Goal: Find specific page/section: Find specific page/section

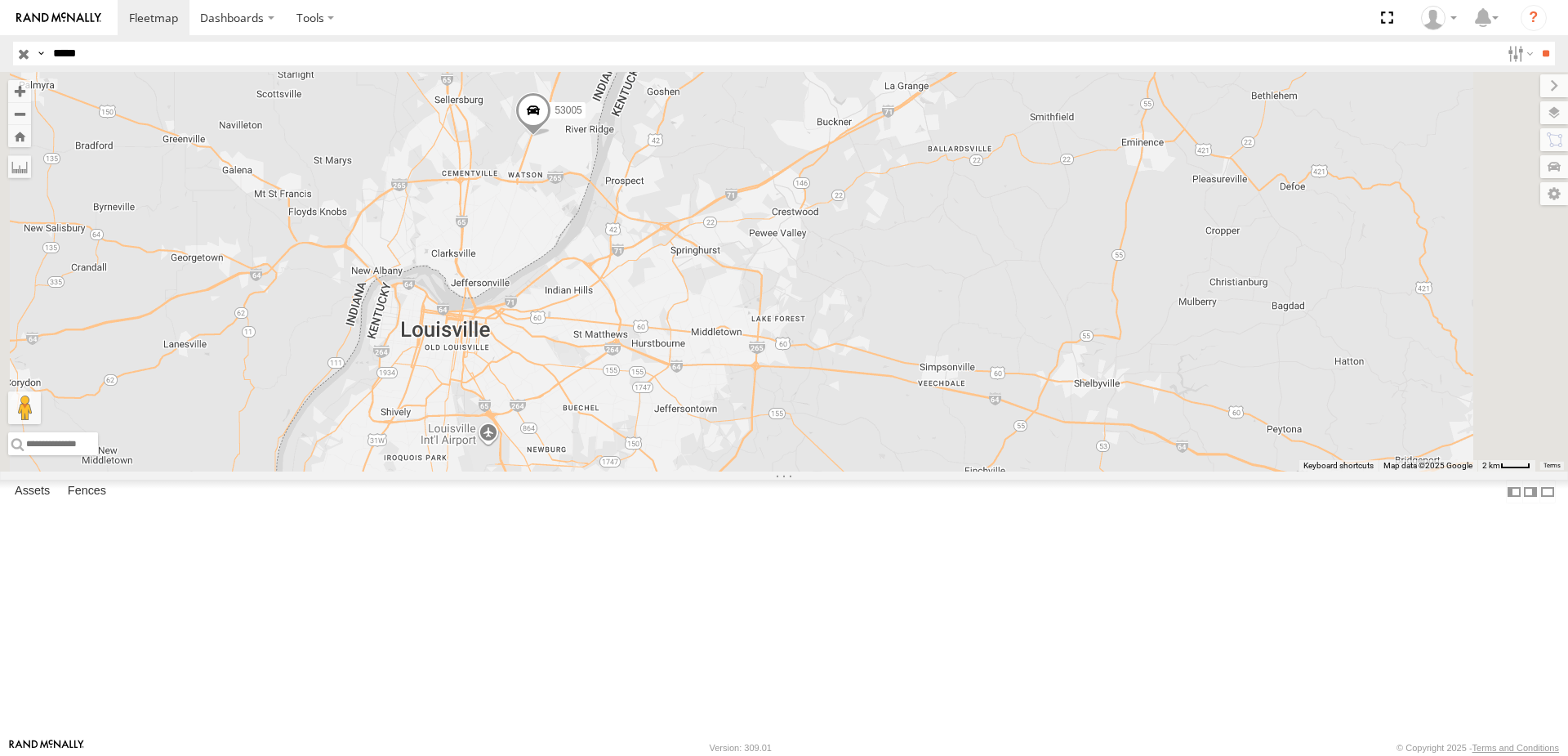
click at [84, 57] on input "*****" at bounding box center [773, 54] width 1453 height 24
type input "****"
click at [1536, 42] on input "**" at bounding box center [1546, 54] width 19 height 24
click at [0, 0] on div "5210" at bounding box center [0, 0] width 0 height 0
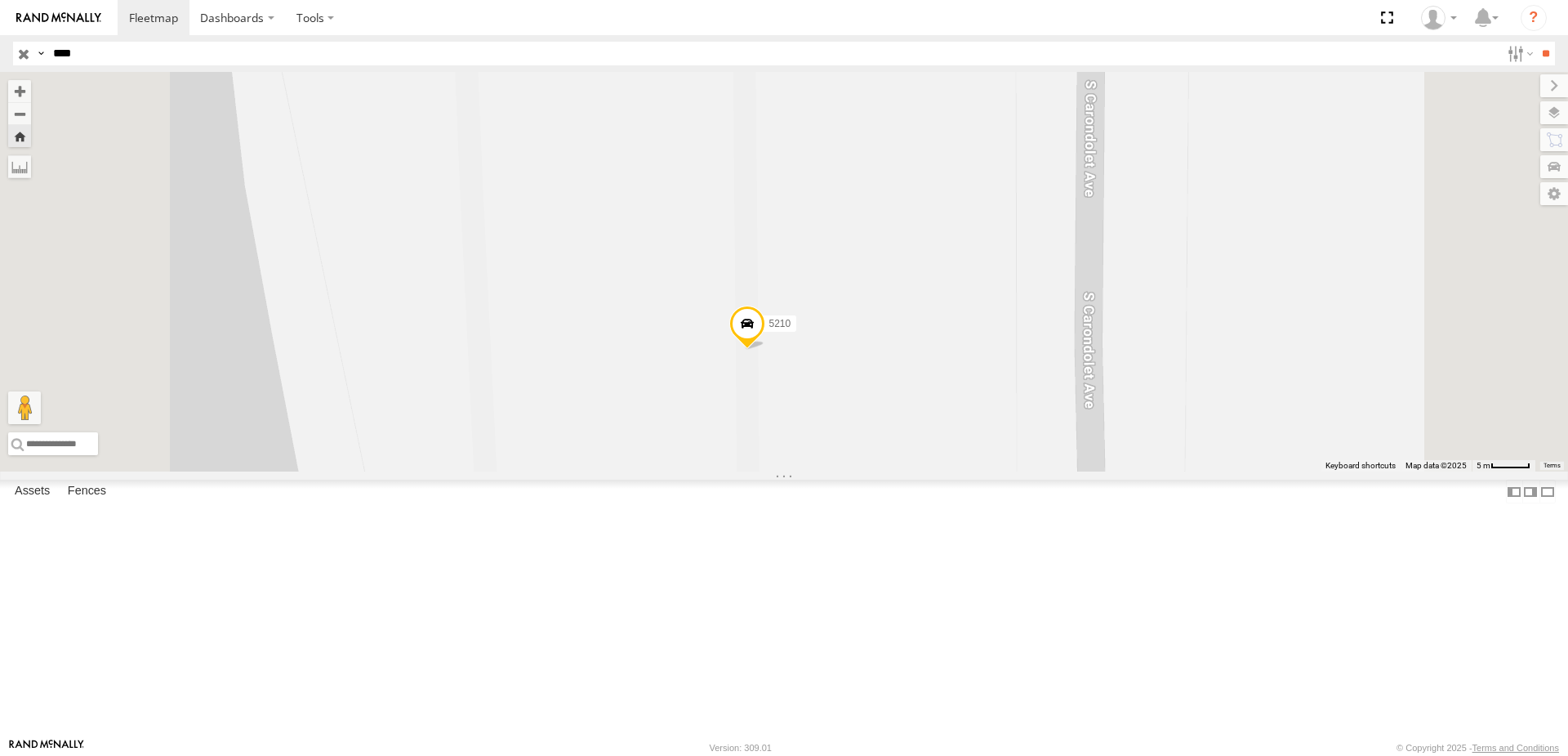
click at [765, 350] on span at bounding box center [747, 327] width 36 height 44
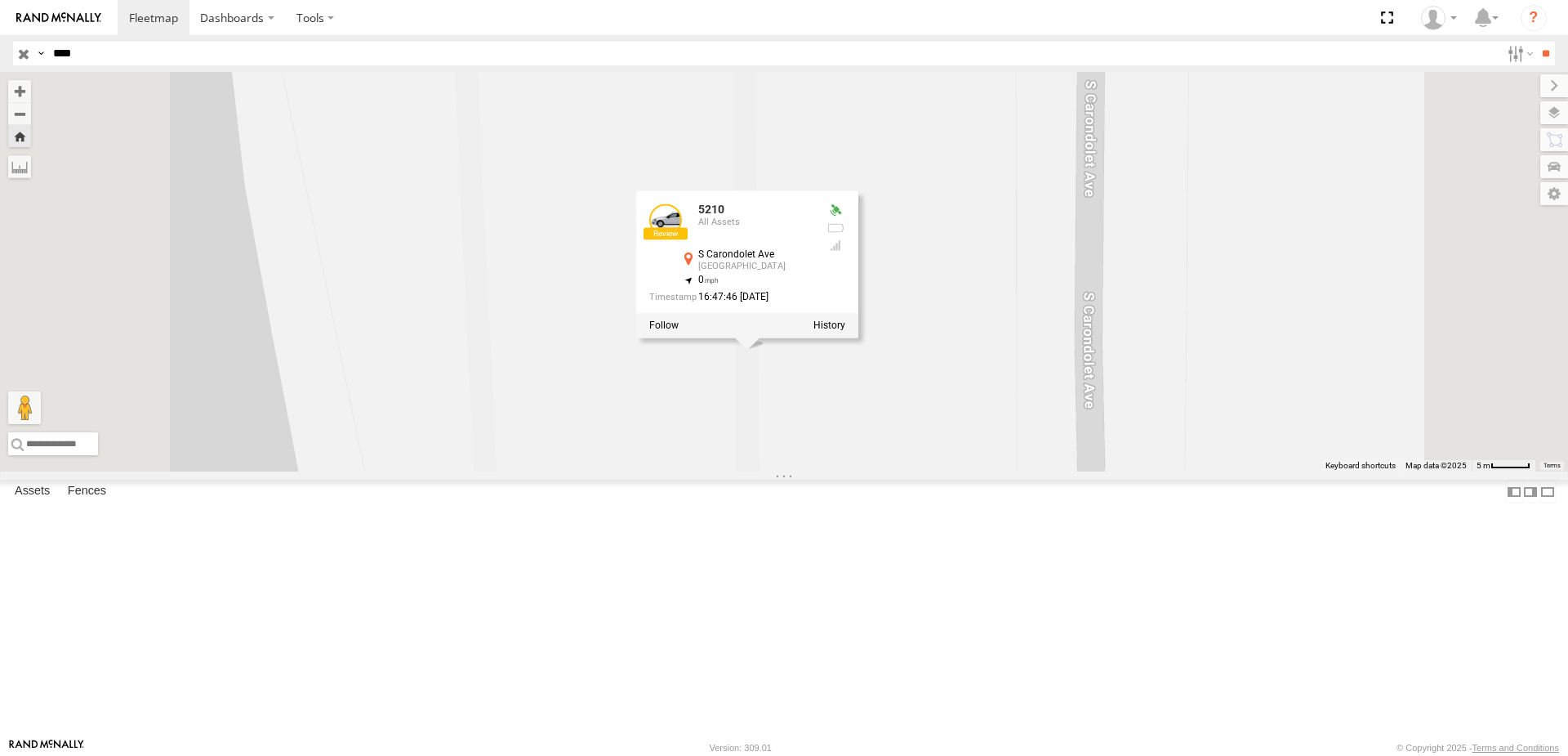
click at [812, 243] on div "5210 All Assets" at bounding box center [731, 223] width 164 height 39
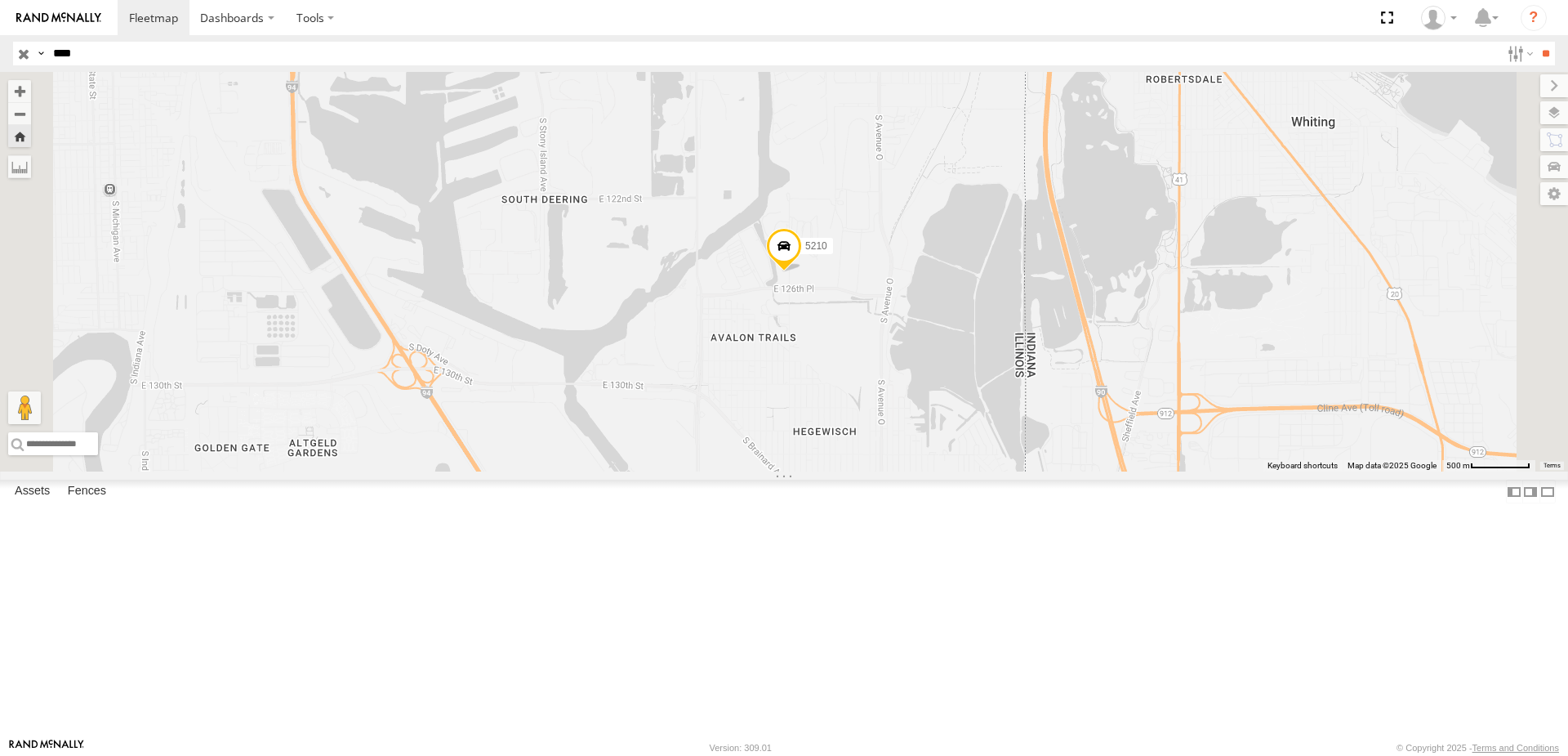
click at [802, 271] on span at bounding box center [784, 249] width 36 height 44
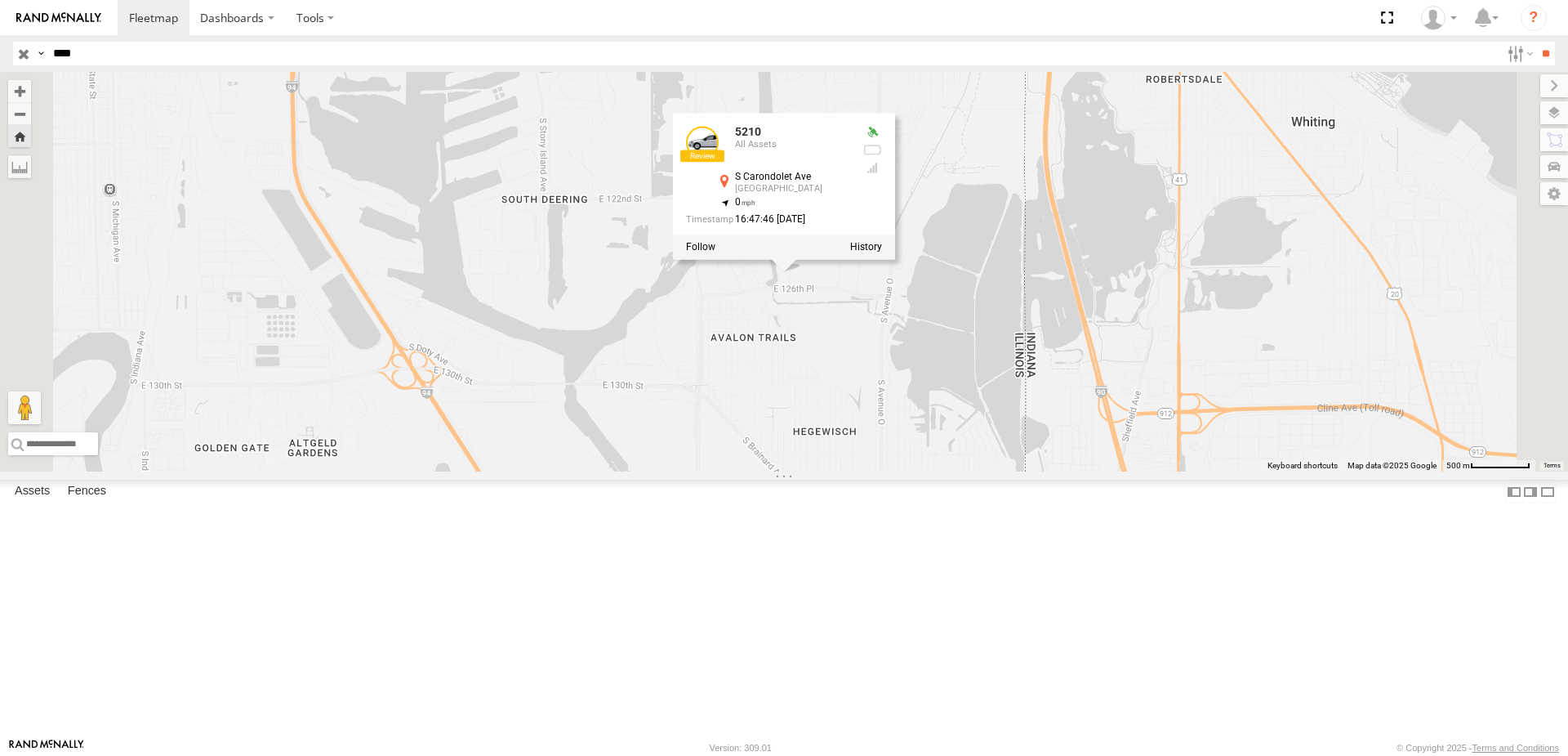
click at [0, 0] on div at bounding box center [0, 0] width 0 height 0
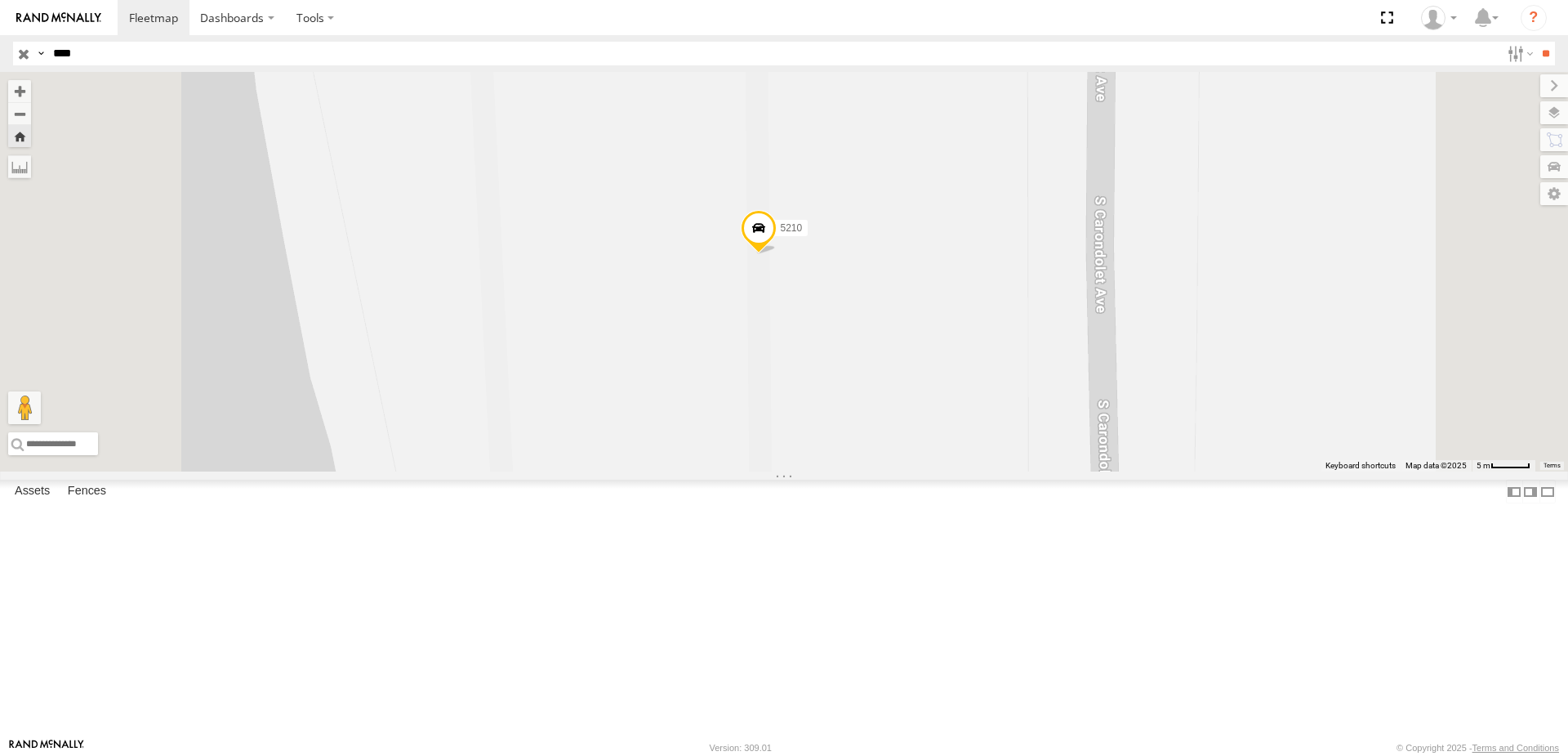
click at [776, 254] on span at bounding box center [758, 231] width 36 height 44
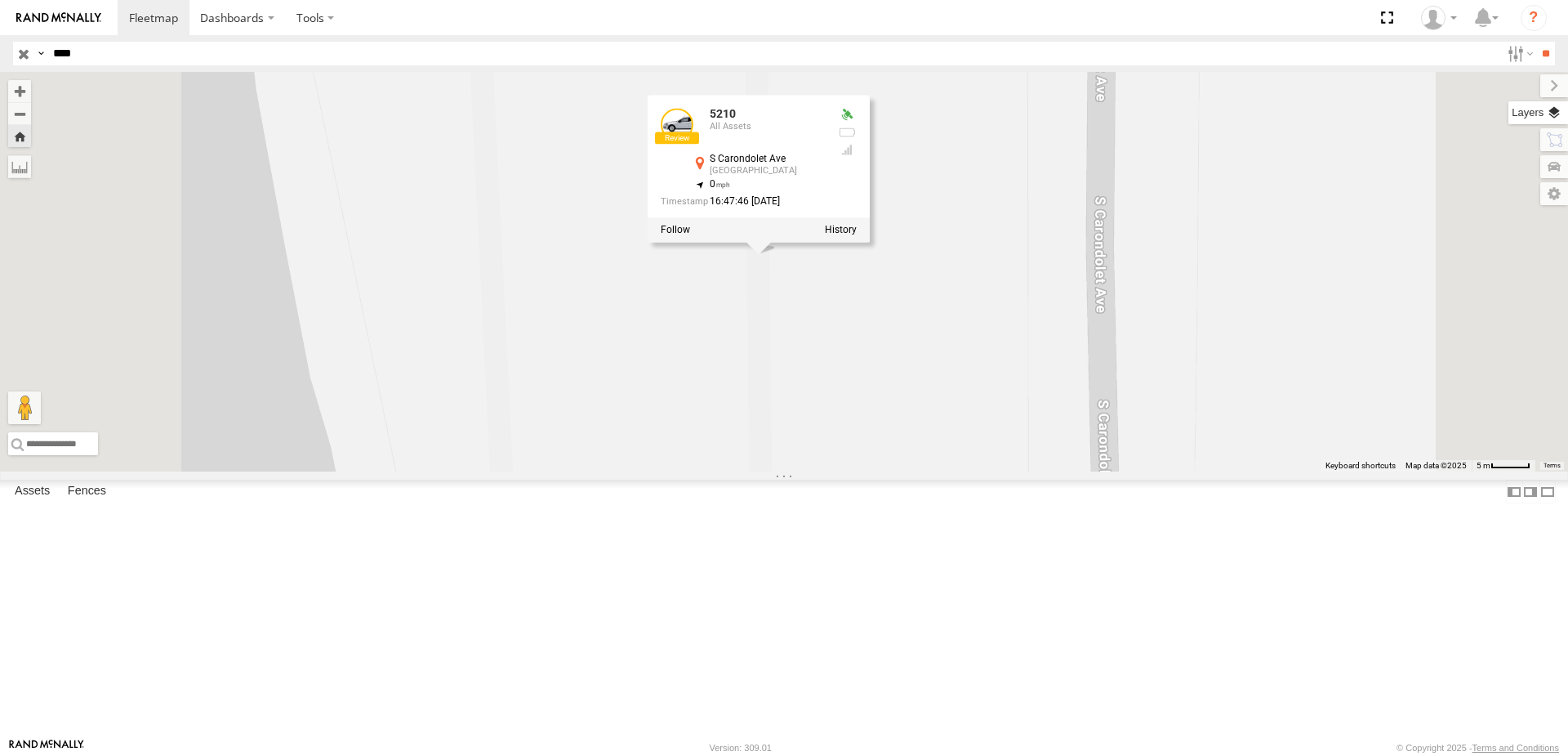
click at [1554, 109] on label at bounding box center [1538, 112] width 60 height 23
click at [0, 0] on span "Overlays" at bounding box center [0, 0] width 0 height 0
click at [1508, 114] on label at bounding box center [1538, 112] width 60 height 23
click at [1508, 165] on label at bounding box center [1538, 166] width 60 height 23
click at [1176, 339] on div "5210 5210 All Assets S Carondolet Ave Chicago 41.66799 , -87.55013 0 16:47:46 0…" at bounding box center [784, 272] width 1568 height 399
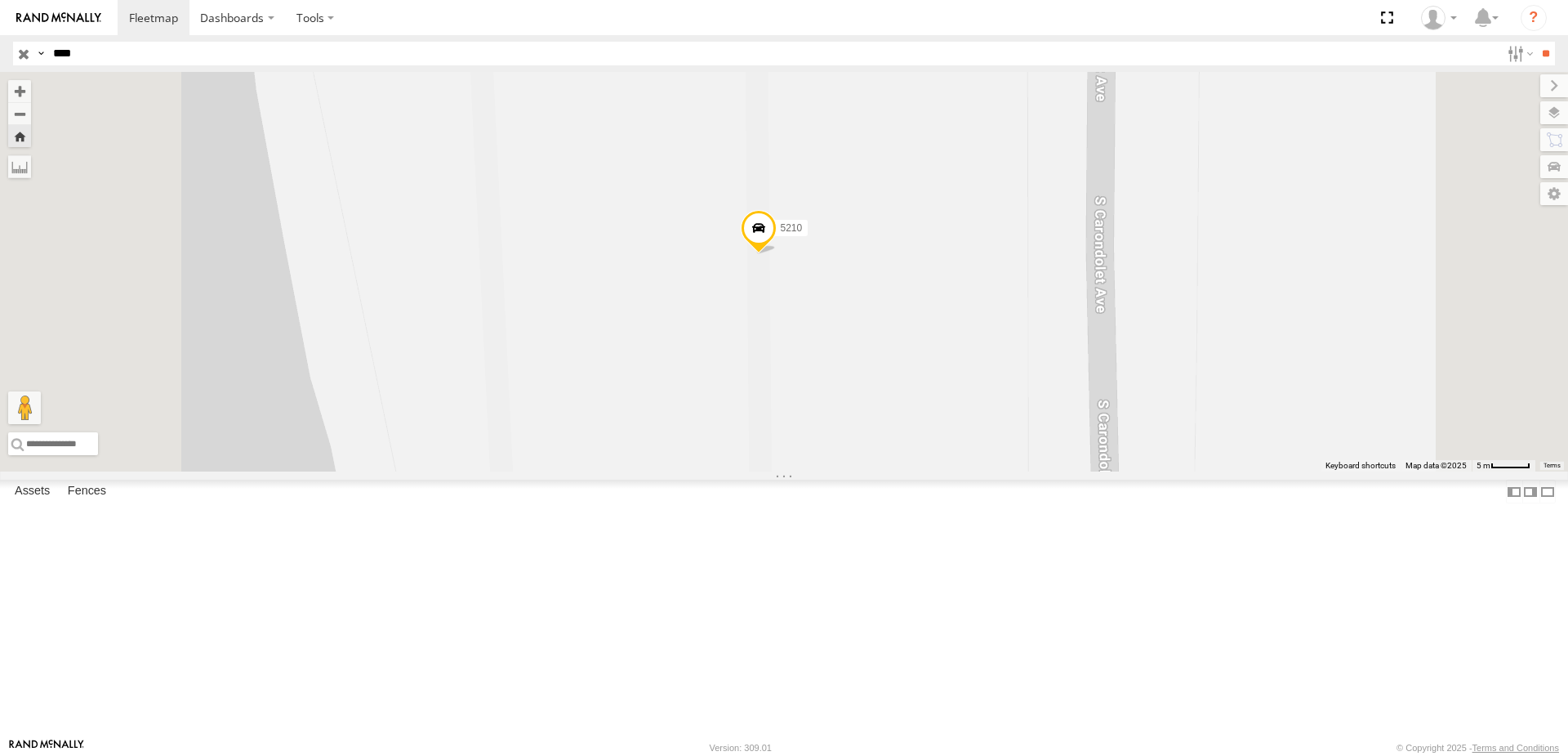
click at [0, 0] on span at bounding box center [0, 0] width 0 height 0
click at [776, 254] on span at bounding box center [758, 231] width 36 height 44
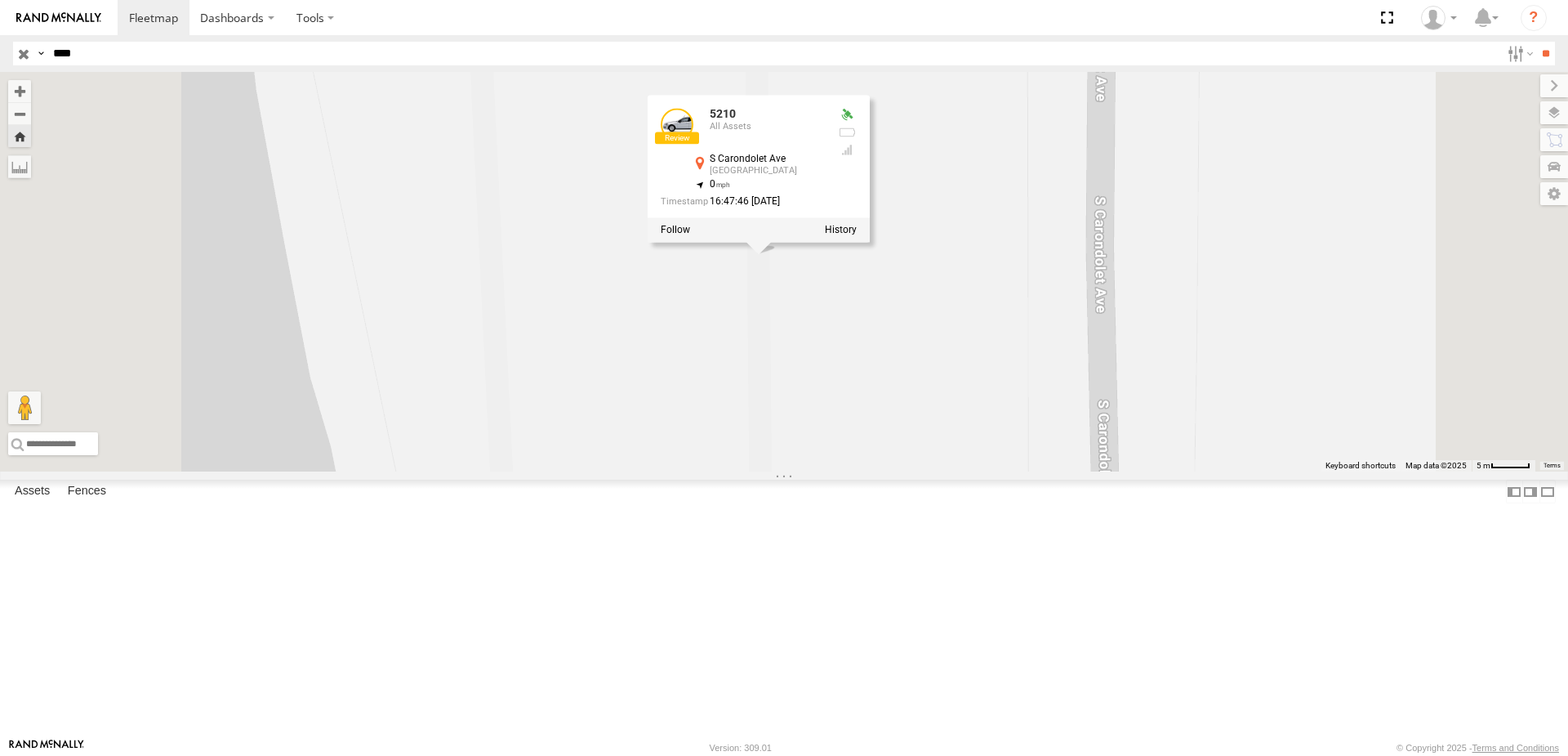
click at [824, 179] on div "S Carondolet Ave Chicago 41.66799 , -87.55013" at bounding box center [757, 166] width 134 height 26
click at [693, 141] on div at bounding box center [677, 124] width 33 height 33
click at [824, 120] on div "5210" at bounding box center [766, 114] width 114 height 12
click at [824, 147] on div "5210 All Assets" at bounding box center [766, 128] width 114 height 39
click at [824, 120] on div "5210" at bounding box center [766, 114] width 114 height 12
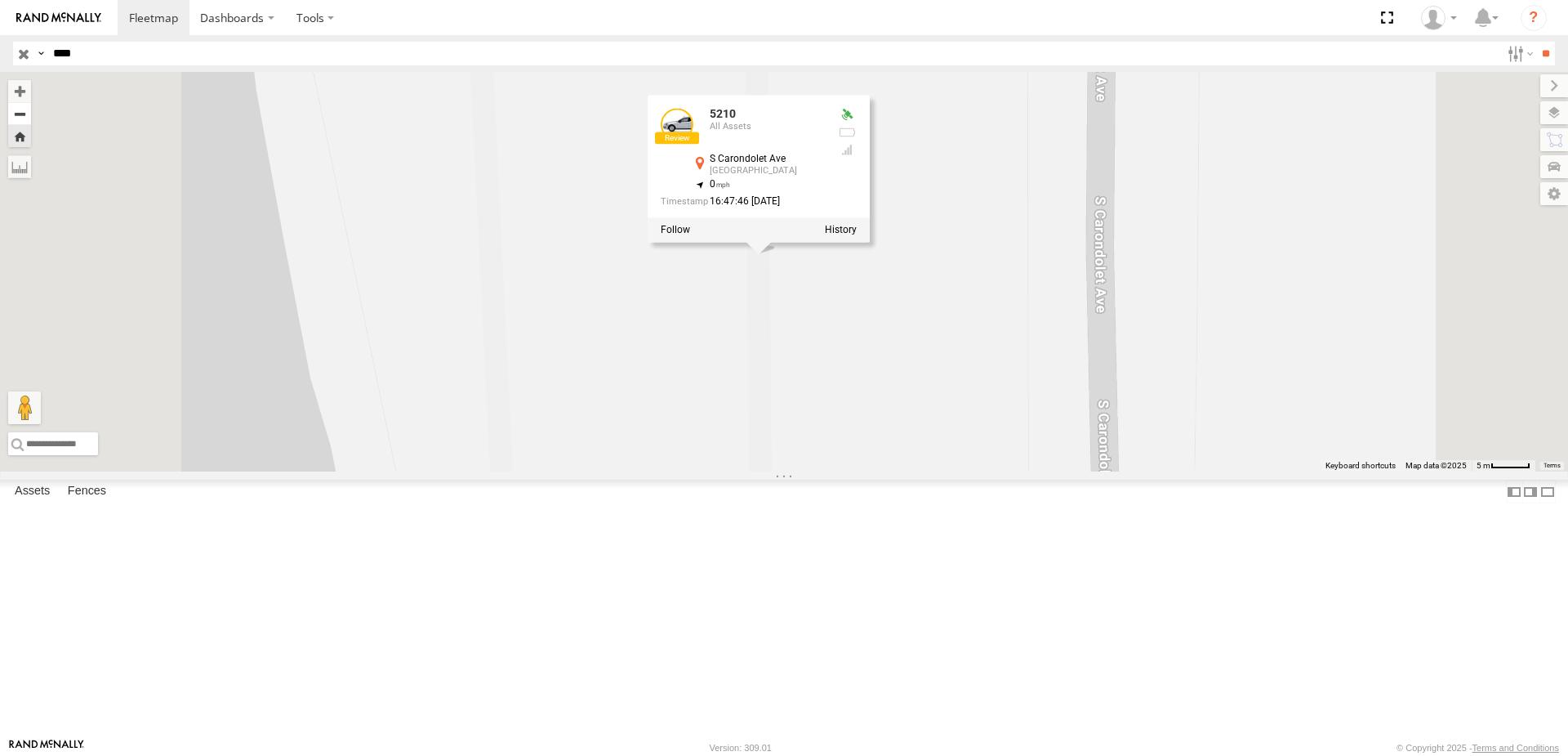
click at [31, 107] on button "Zoom out" at bounding box center [20, 113] width 23 height 23
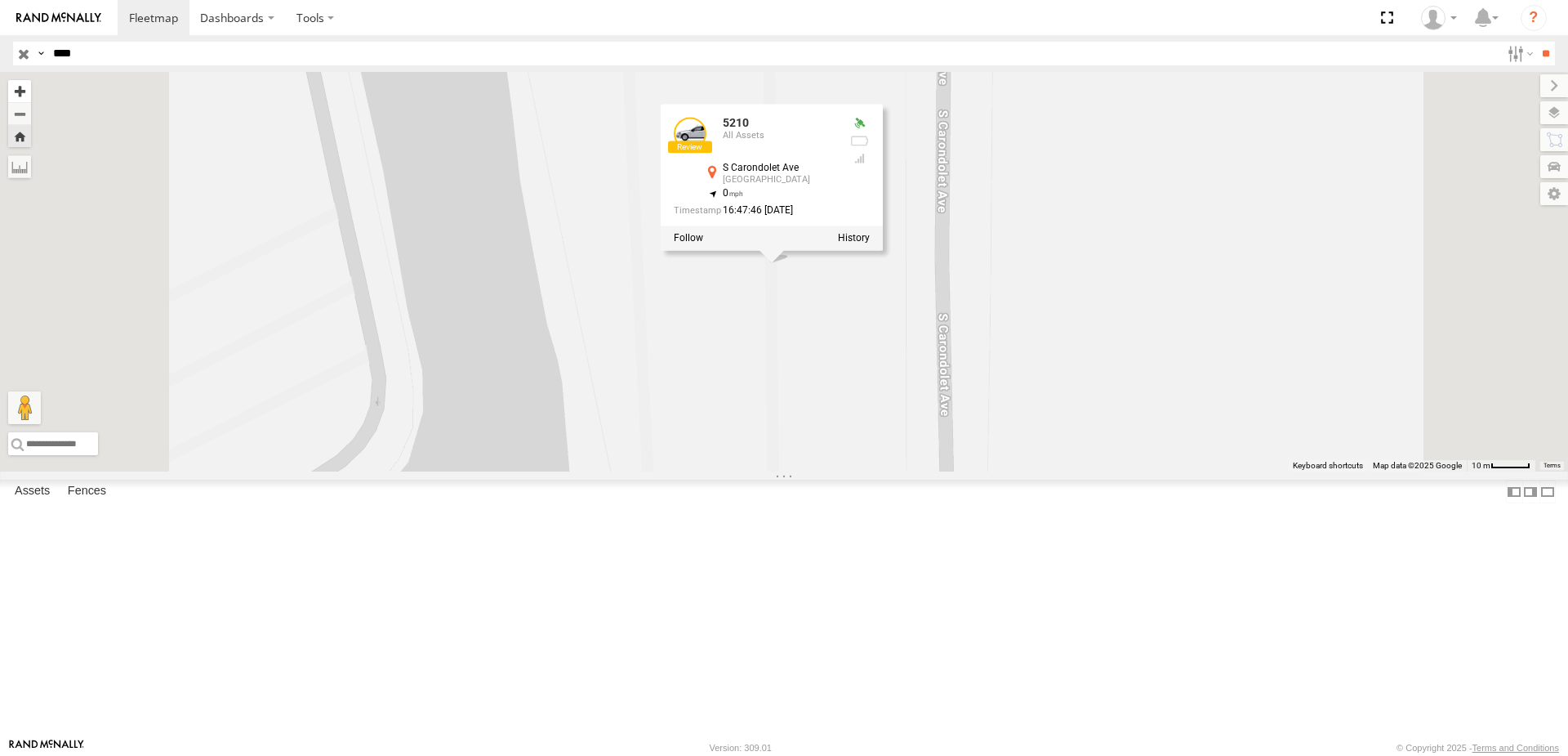
click at [31, 91] on button "Zoom in" at bounding box center [20, 91] width 23 height 22
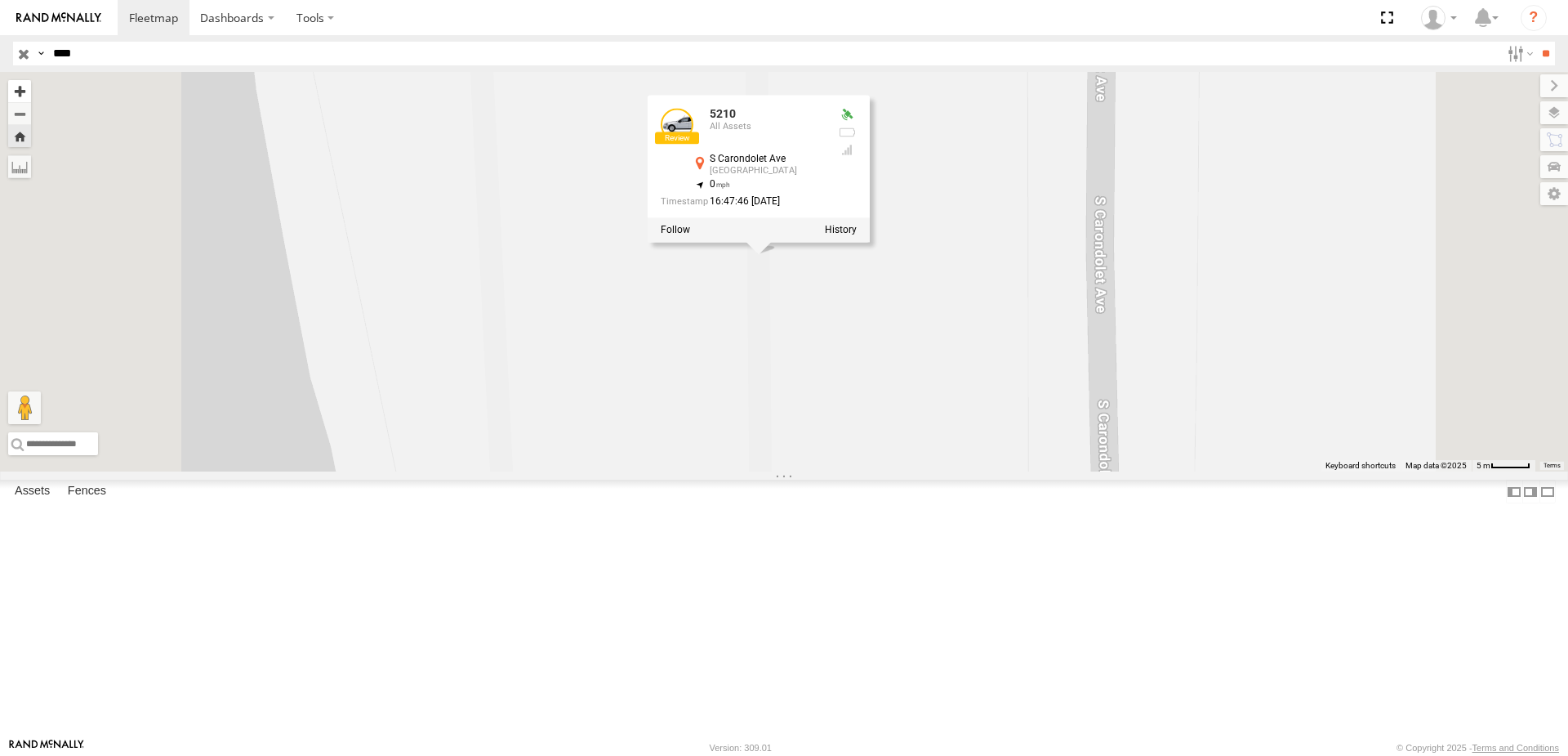
click at [31, 91] on button "Zoom in" at bounding box center [20, 91] width 23 height 22
click at [314, 17] on label at bounding box center [315, 17] width 61 height 35
click at [269, 17] on label "Dashboards" at bounding box center [237, 17] width 96 height 35
click at [235, 55] on span at bounding box center [241, 50] width 81 height 15
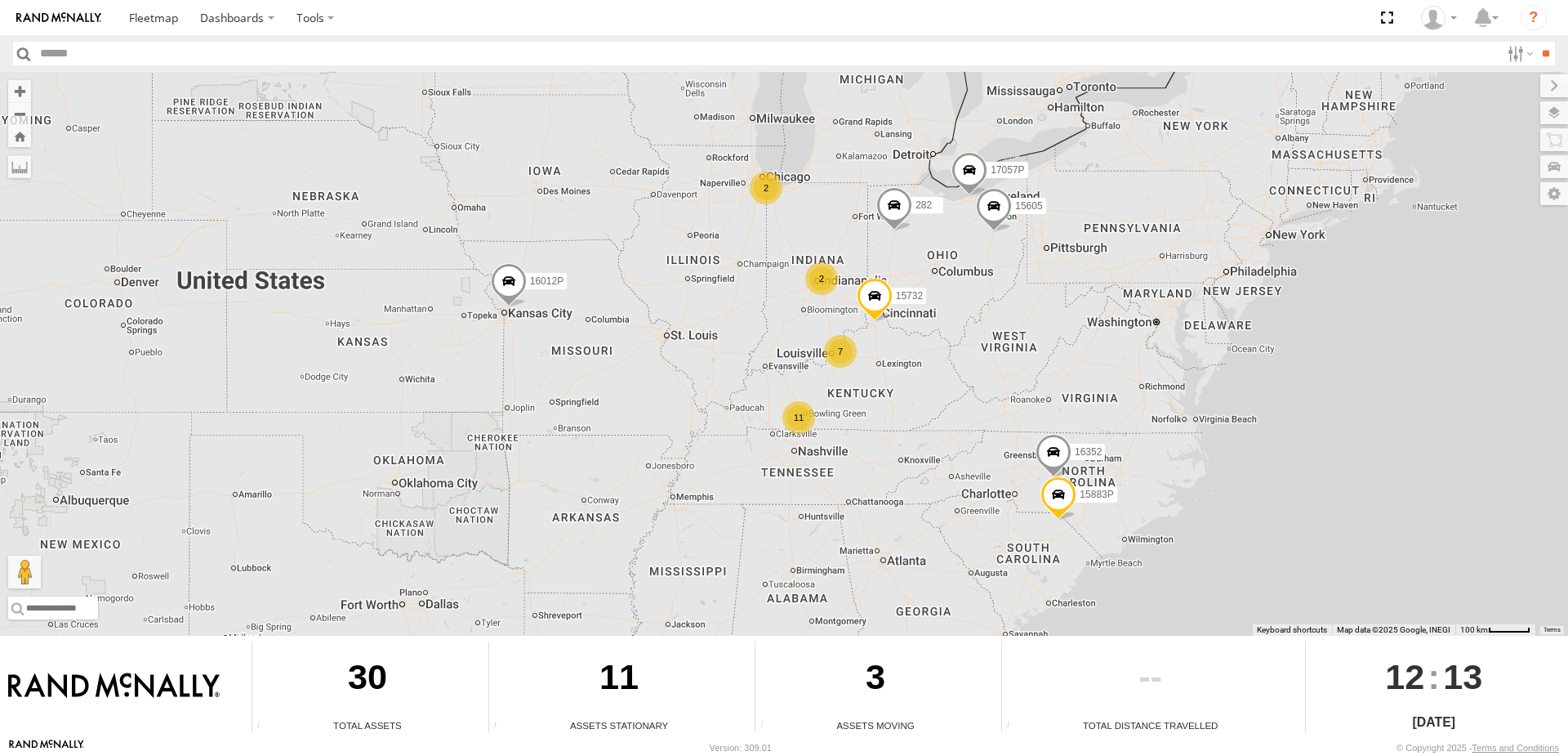
click at [764, 183] on div "2" at bounding box center [766, 188] width 33 height 33
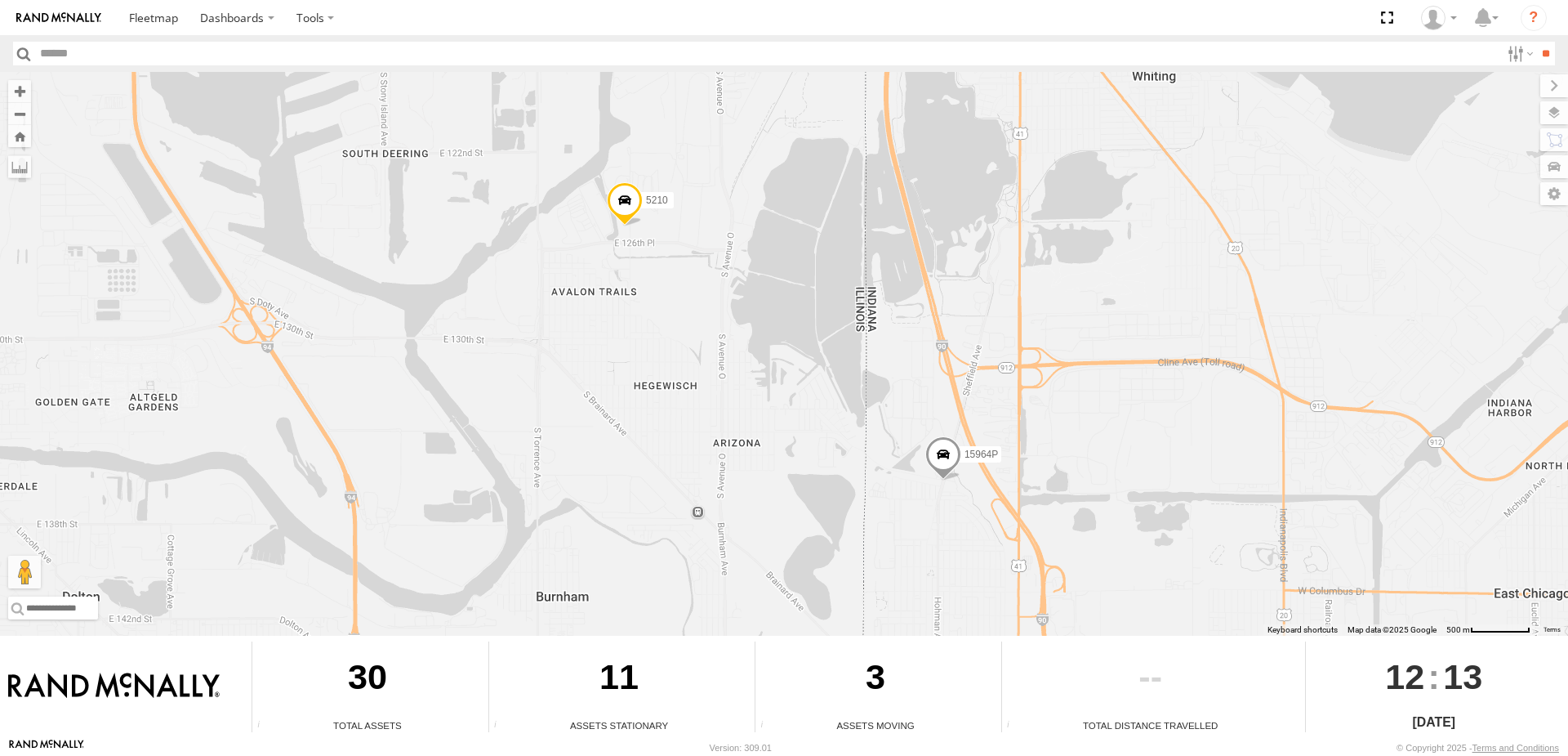
click at [612, 204] on span at bounding box center [625, 204] width 36 height 44
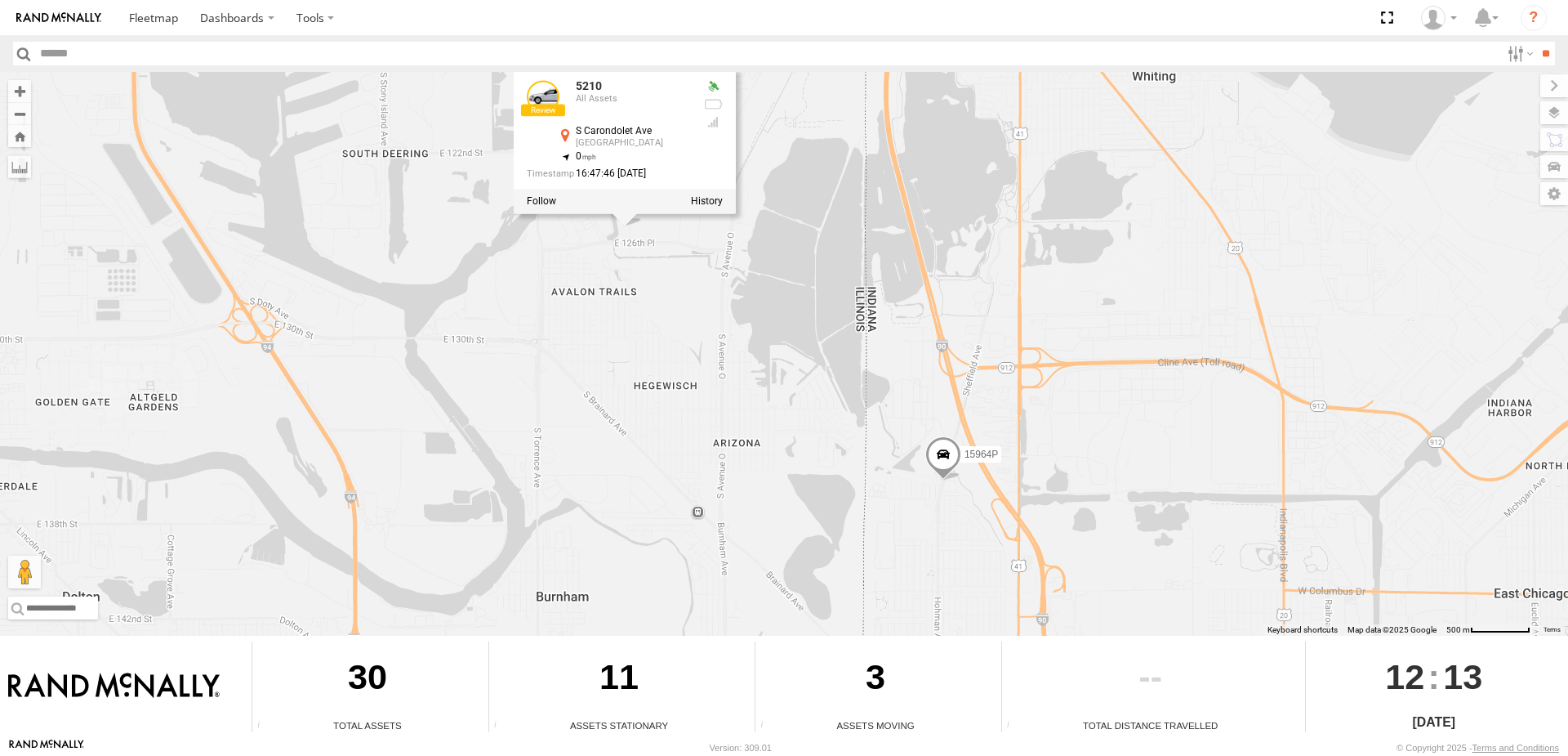
click at [661, 229] on div "16012P 15732 15605 15883P 282 17057P 16352 5210 15964P 5210 All Assets [STREET_…" at bounding box center [784, 354] width 1568 height 564
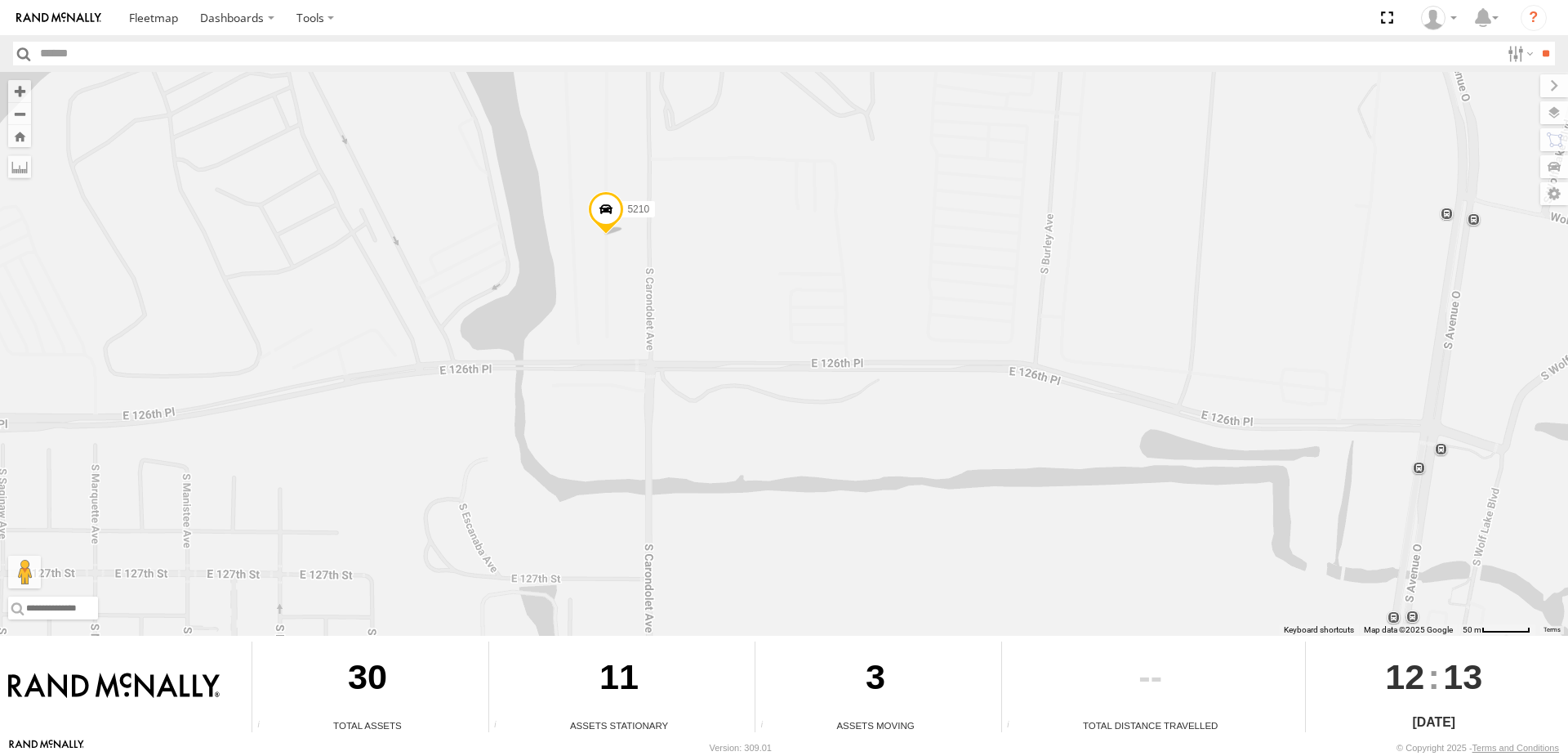
click at [620, 235] on span at bounding box center [606, 213] width 36 height 44
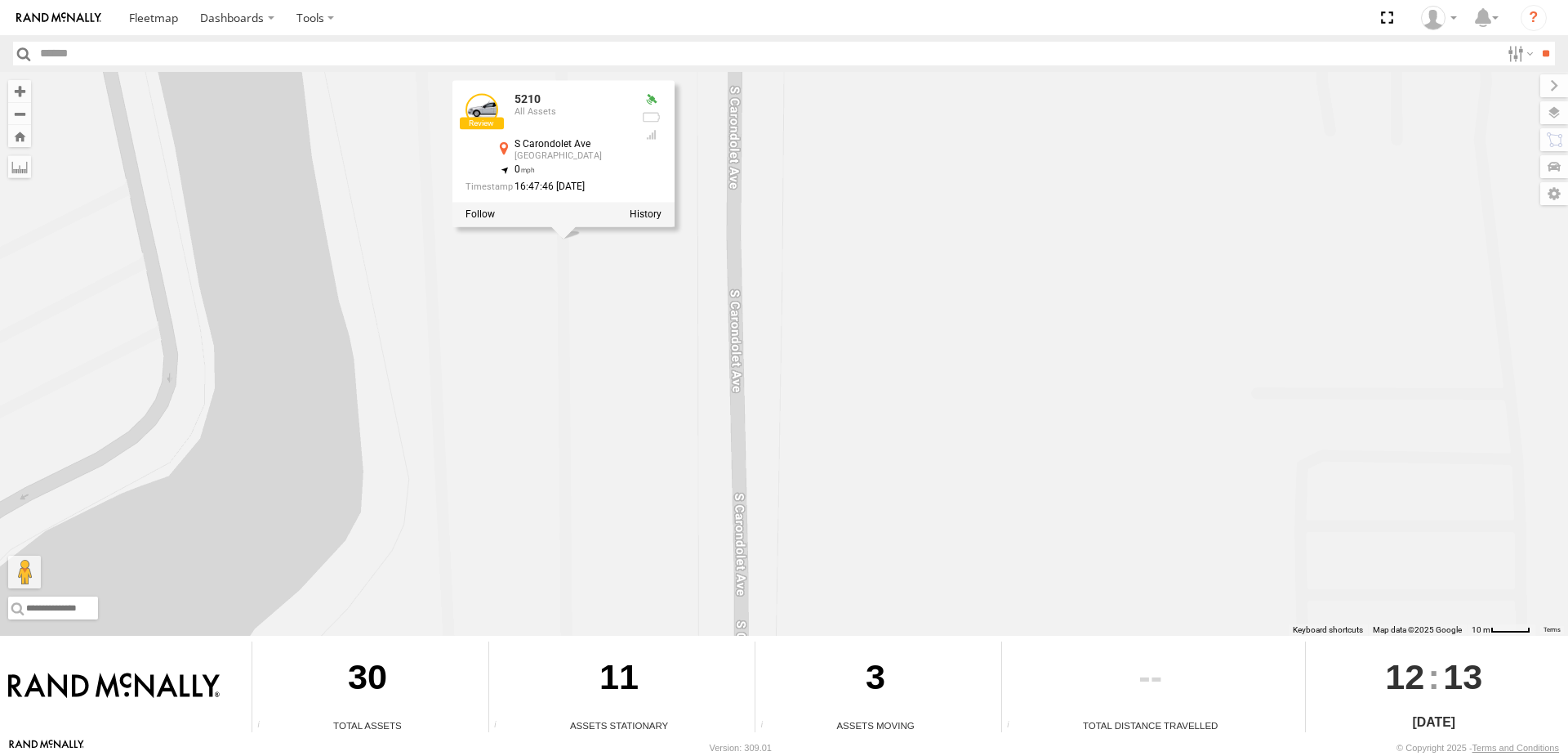
click at [617, 242] on div "16012P 15732 15605 15883P 282 17057P 16352 5210 15964P 5210 All Assets [STREET_…" at bounding box center [784, 354] width 1568 height 564
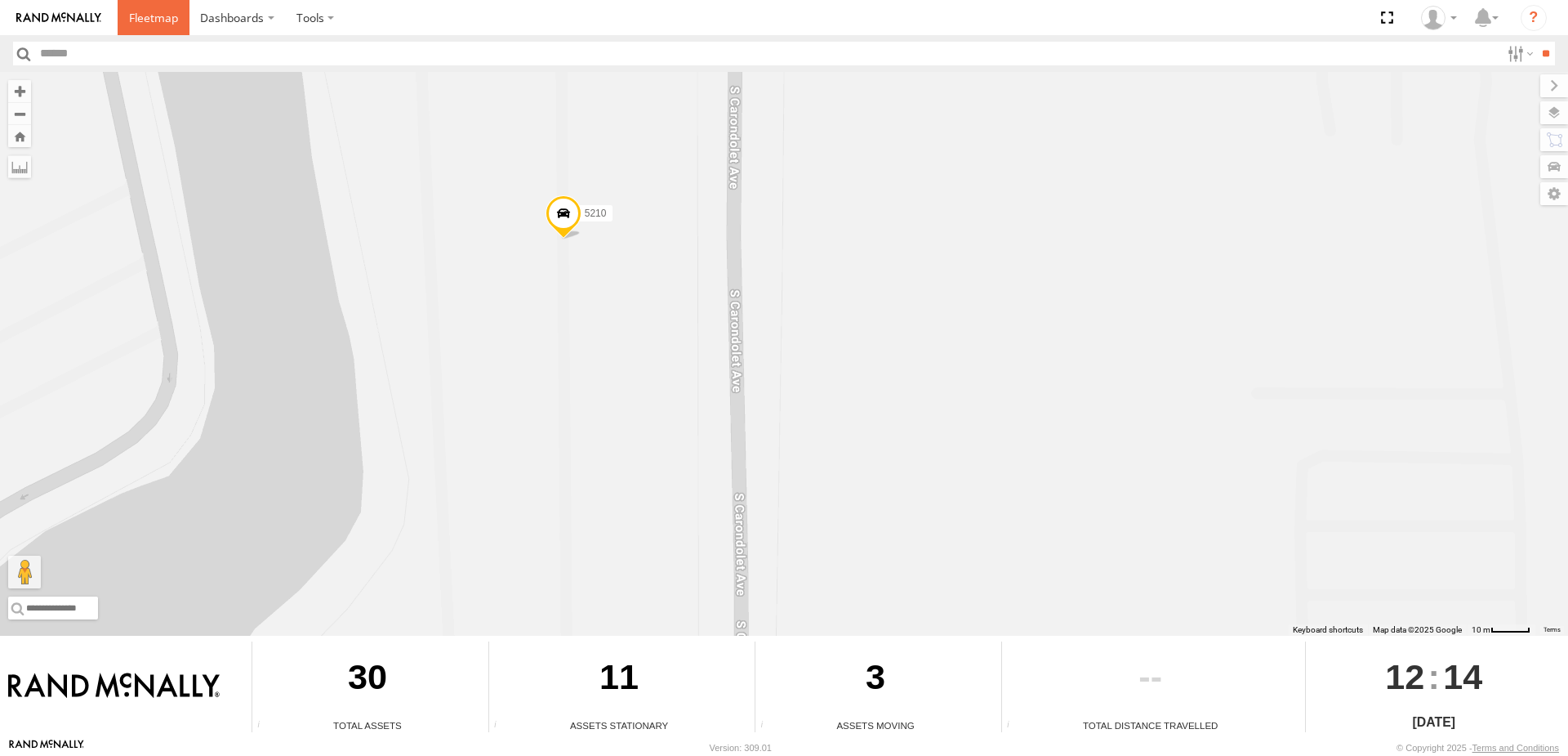
click at [154, 12] on span at bounding box center [153, 17] width 49 height 15
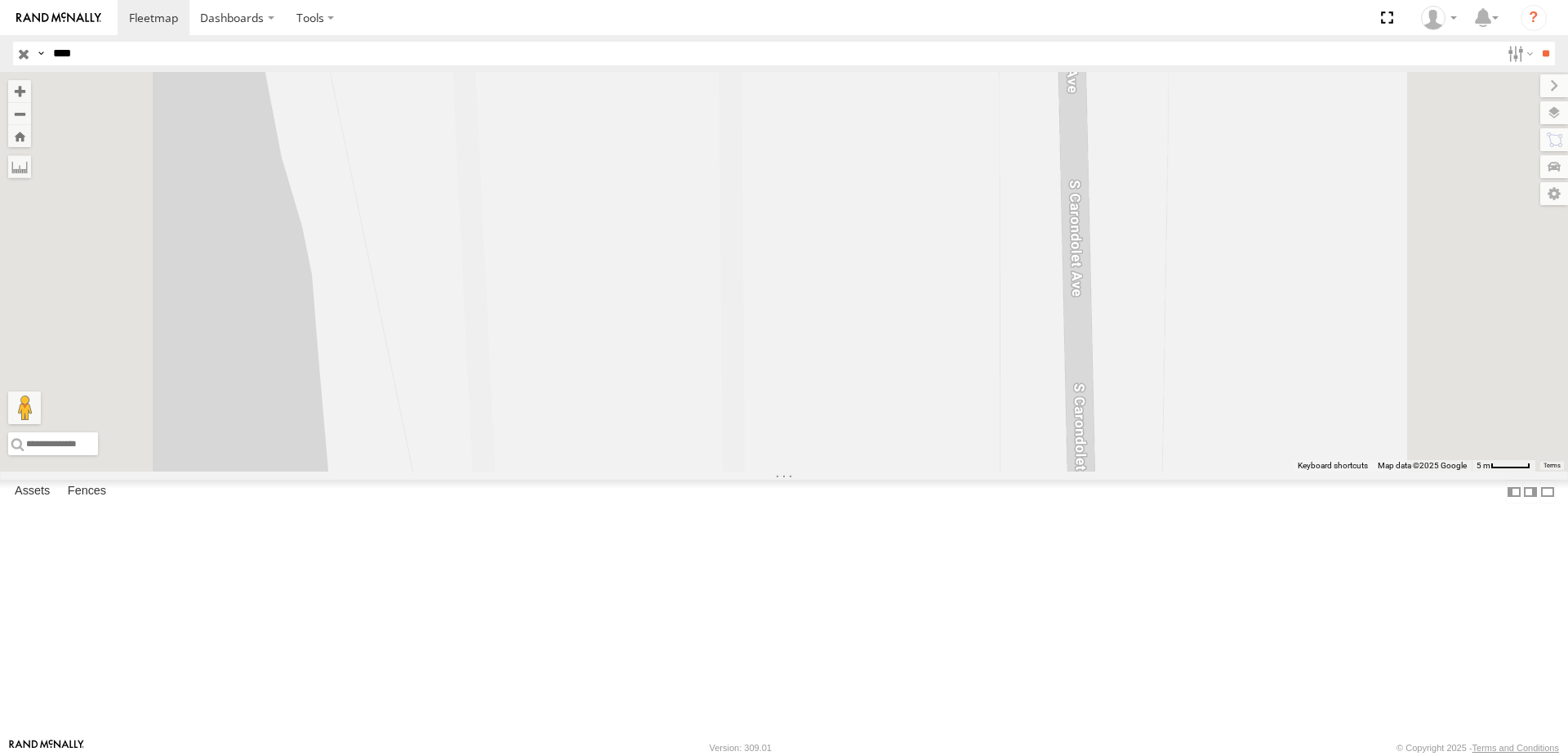
drag, startPoint x: 1037, startPoint y: 291, endPoint x: 998, endPoint y: 794, distance: 504.5
click at [998, 755] on html "Dashboards" at bounding box center [784, 378] width 1568 height 756
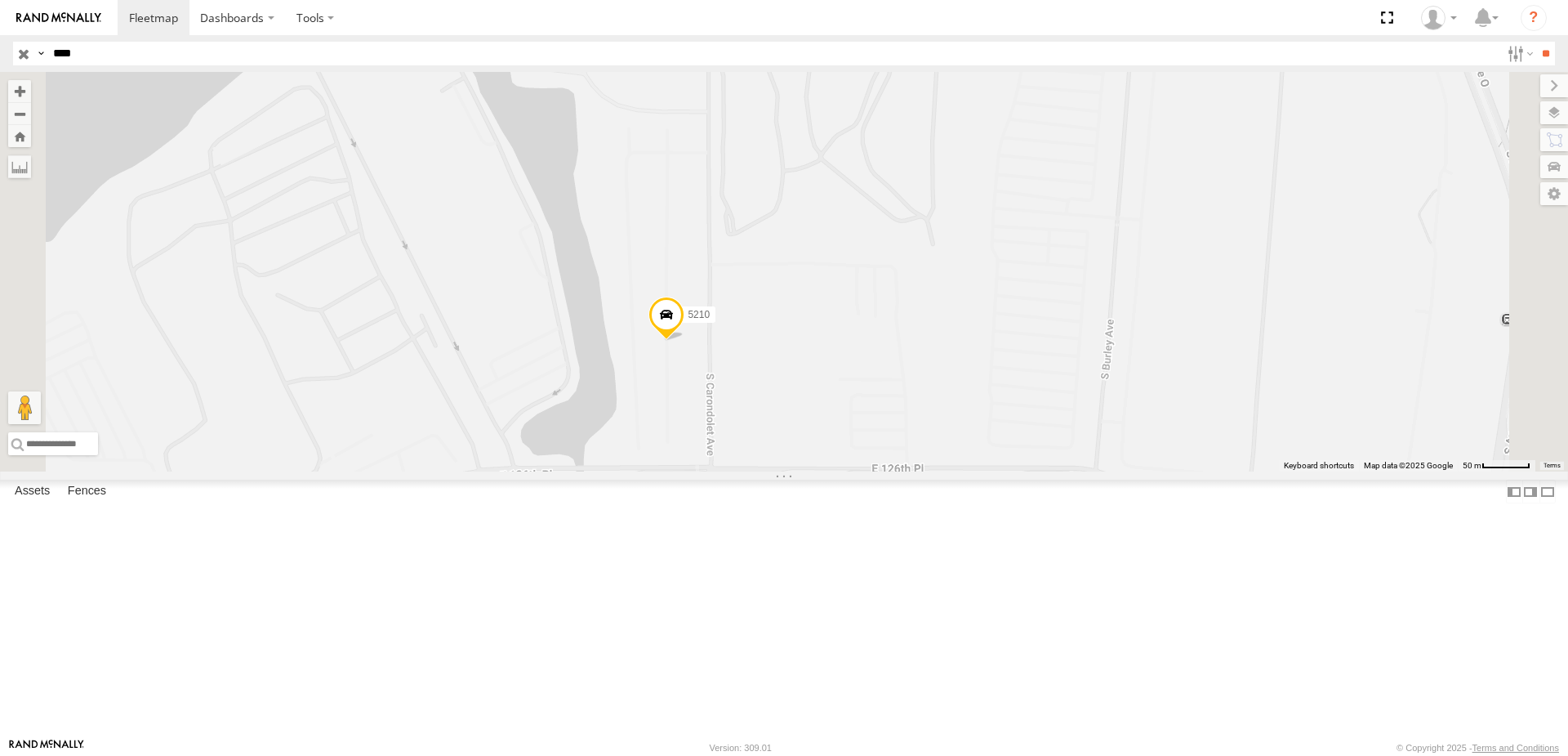
drag, startPoint x: 730, startPoint y: 309, endPoint x: 646, endPoint y: 530, distance: 236.4
click at [646, 471] on div "5210" at bounding box center [784, 272] width 1568 height 399
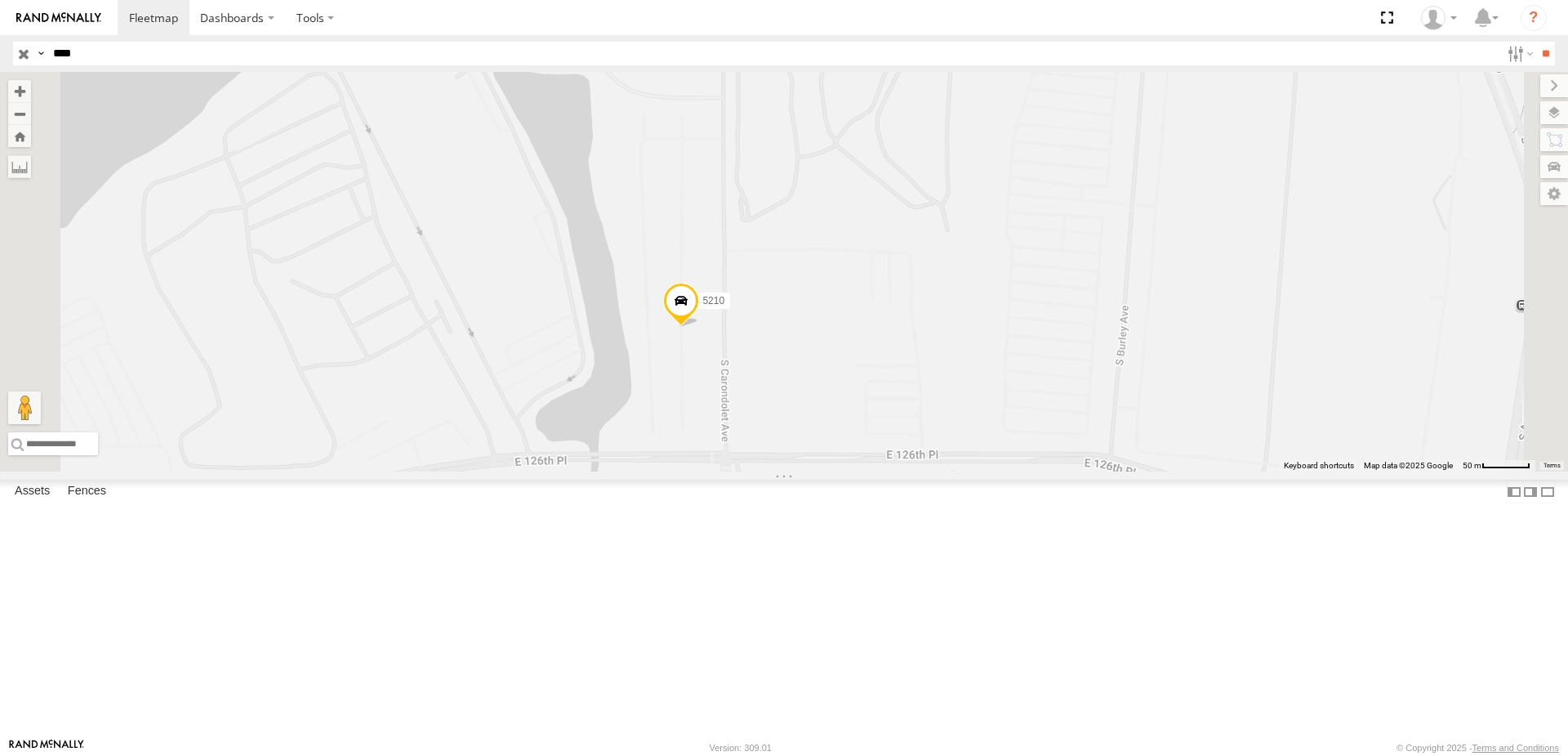
drag, startPoint x: 747, startPoint y: 548, endPoint x: 758, endPoint y: 534, distance: 17.8
click at [758, 471] on div "5210" at bounding box center [784, 272] width 1568 height 399
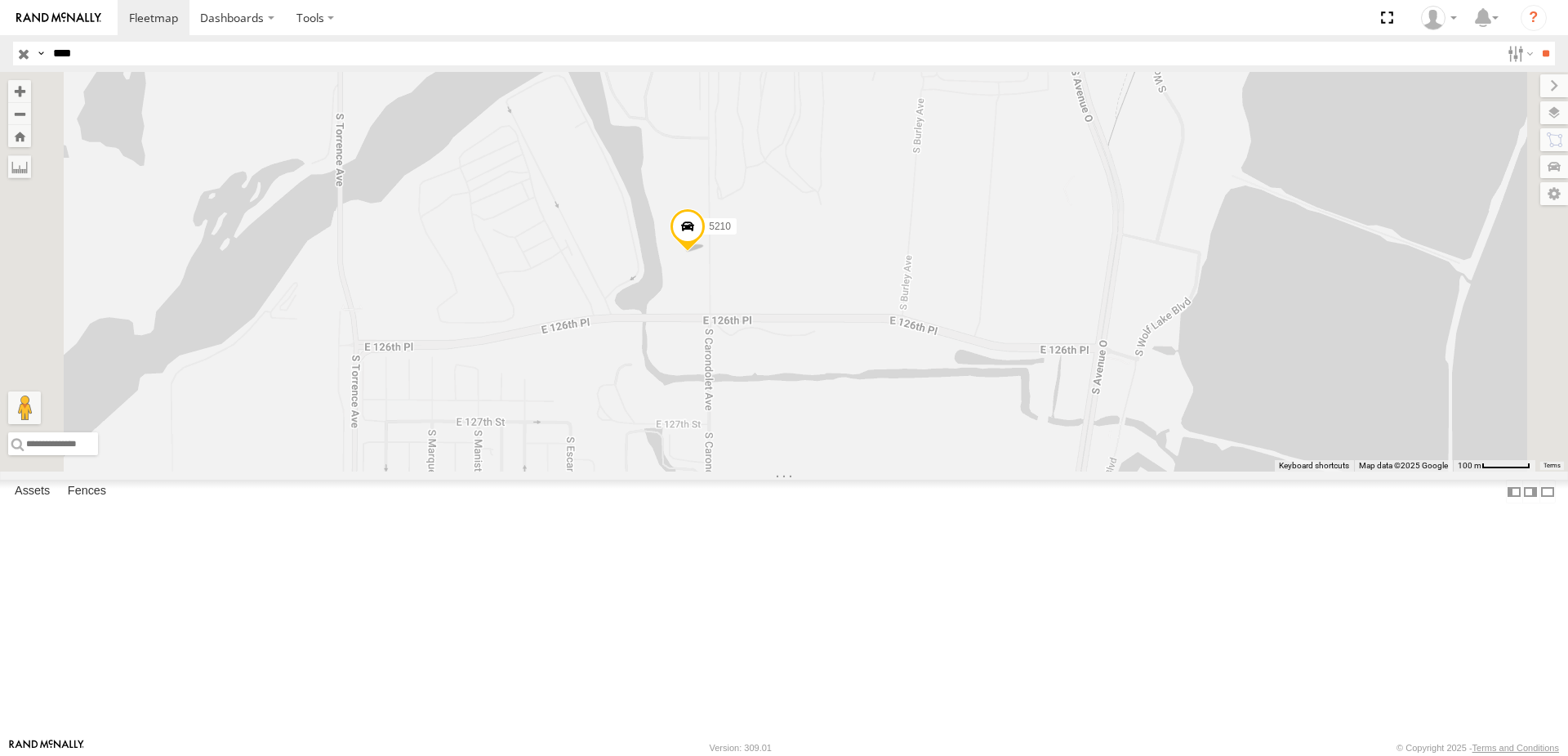
drag, startPoint x: 682, startPoint y: 371, endPoint x: 813, endPoint y: 373, distance: 131.0
click at [813, 373] on div "5210" at bounding box center [784, 272] width 1568 height 399
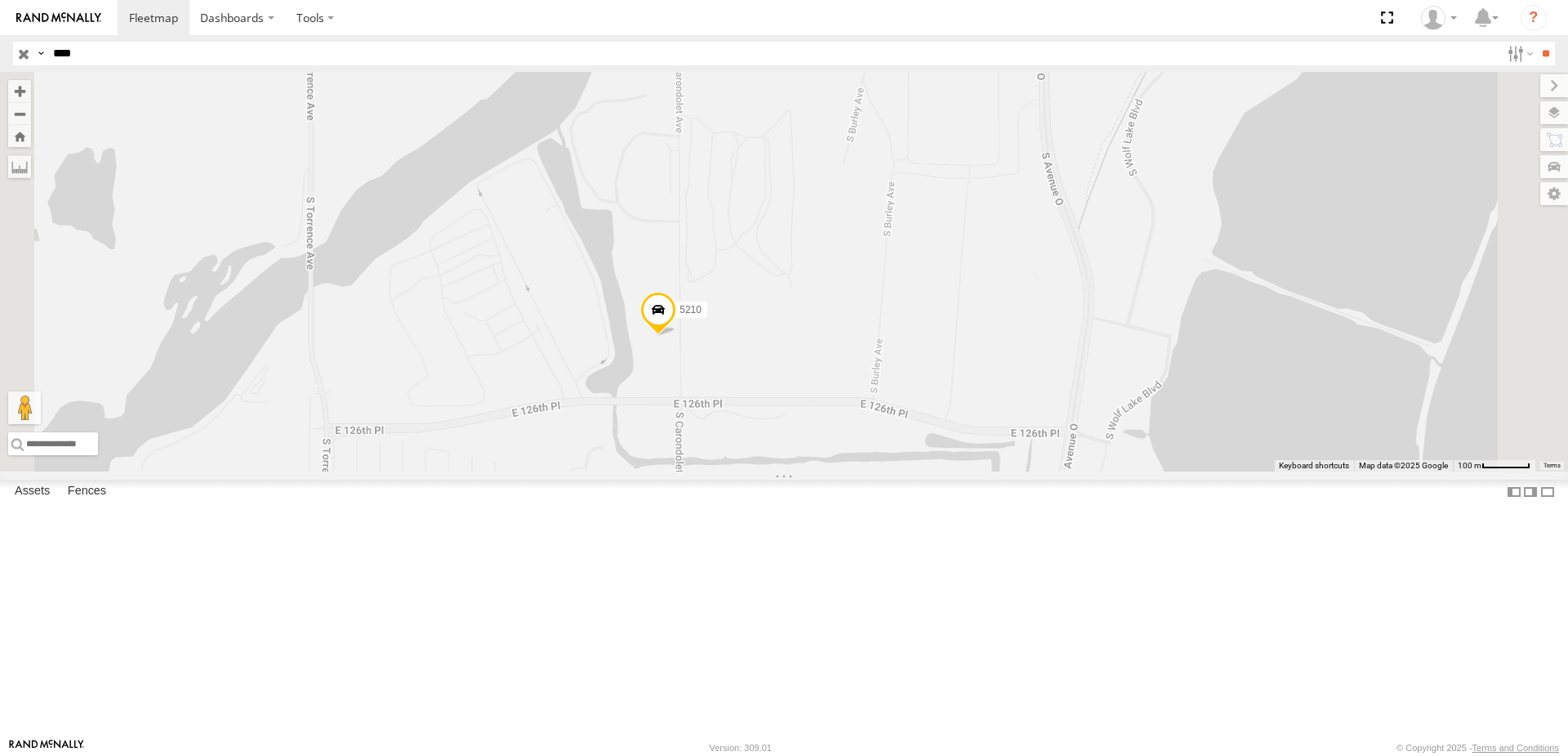
drag, startPoint x: 702, startPoint y: 340, endPoint x: 669, endPoint y: 428, distance: 94.0
click at [669, 428] on div "5210" at bounding box center [784, 272] width 1568 height 399
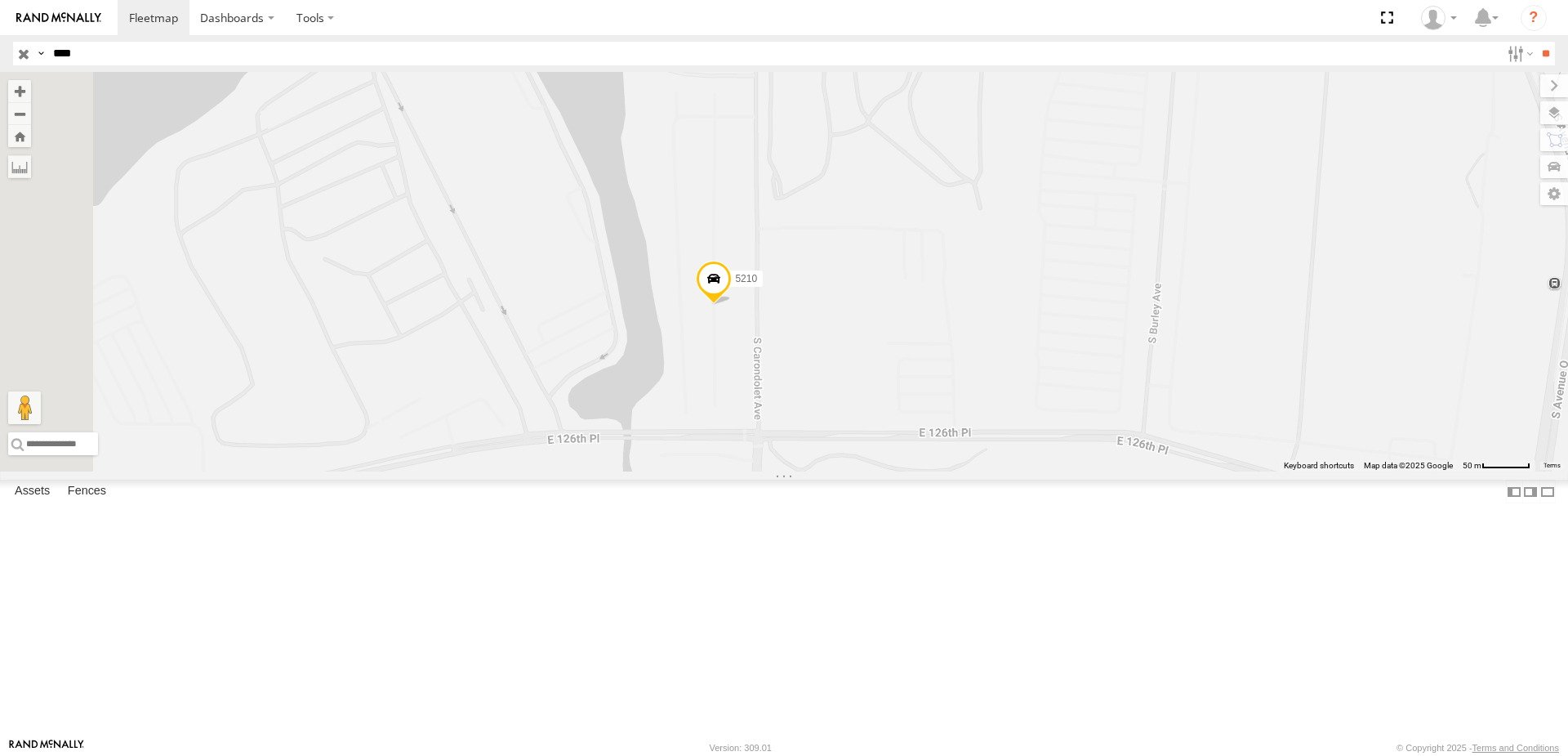
drag, startPoint x: 655, startPoint y: 409, endPoint x: 851, endPoint y: 370, distance: 199.8
click at [851, 370] on div "5210" at bounding box center [784, 272] width 1568 height 399
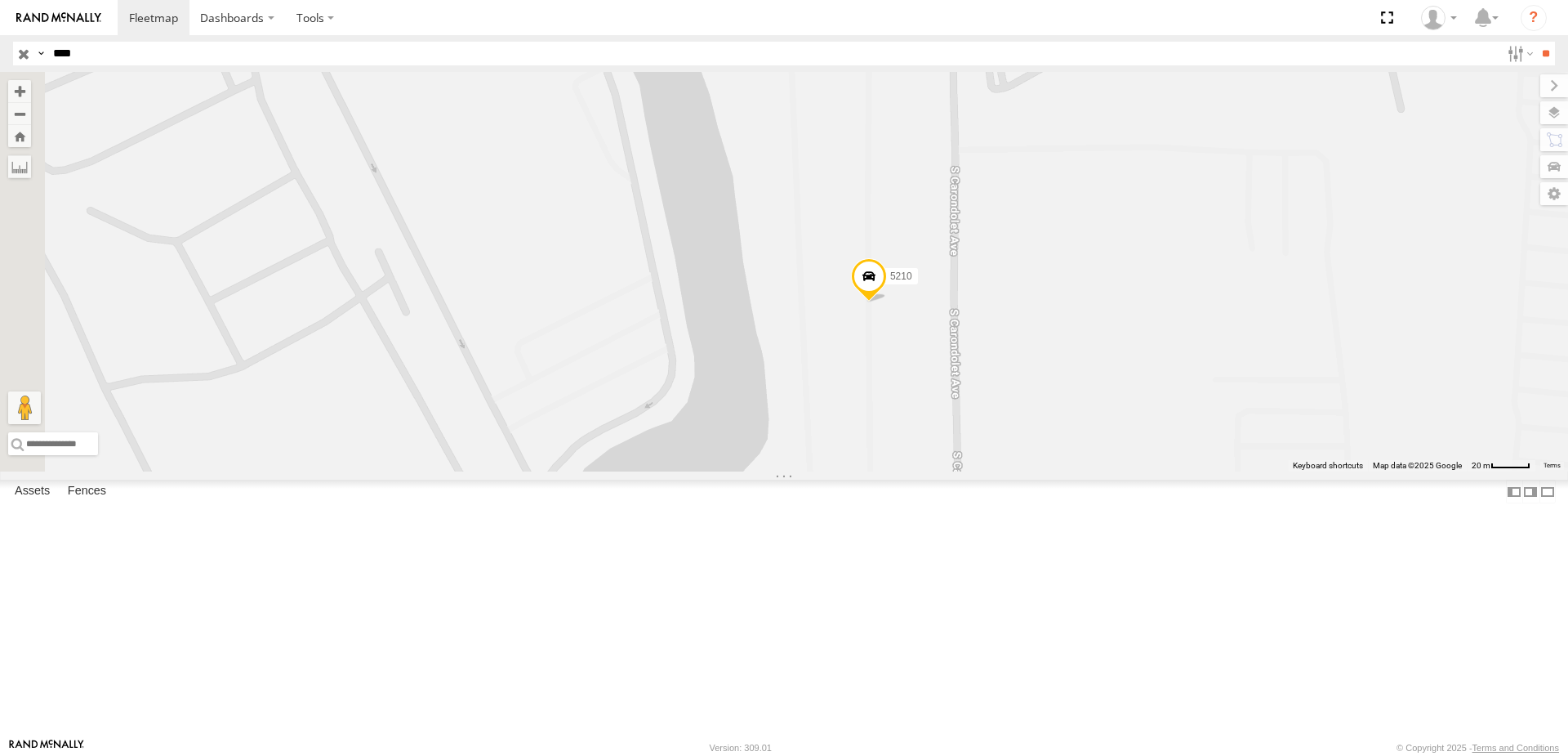
drag, startPoint x: 913, startPoint y: 412, endPoint x: 1103, endPoint y: 492, distance: 206.2
click at [1103, 471] on div "5210" at bounding box center [784, 272] width 1568 height 399
click at [1554, 192] on label at bounding box center [1535, 194] width 65 height 23
click at [1523, 52] on label at bounding box center [1518, 54] width 35 height 24
click at [1536, 52] on input "**" at bounding box center [1546, 54] width 19 height 24
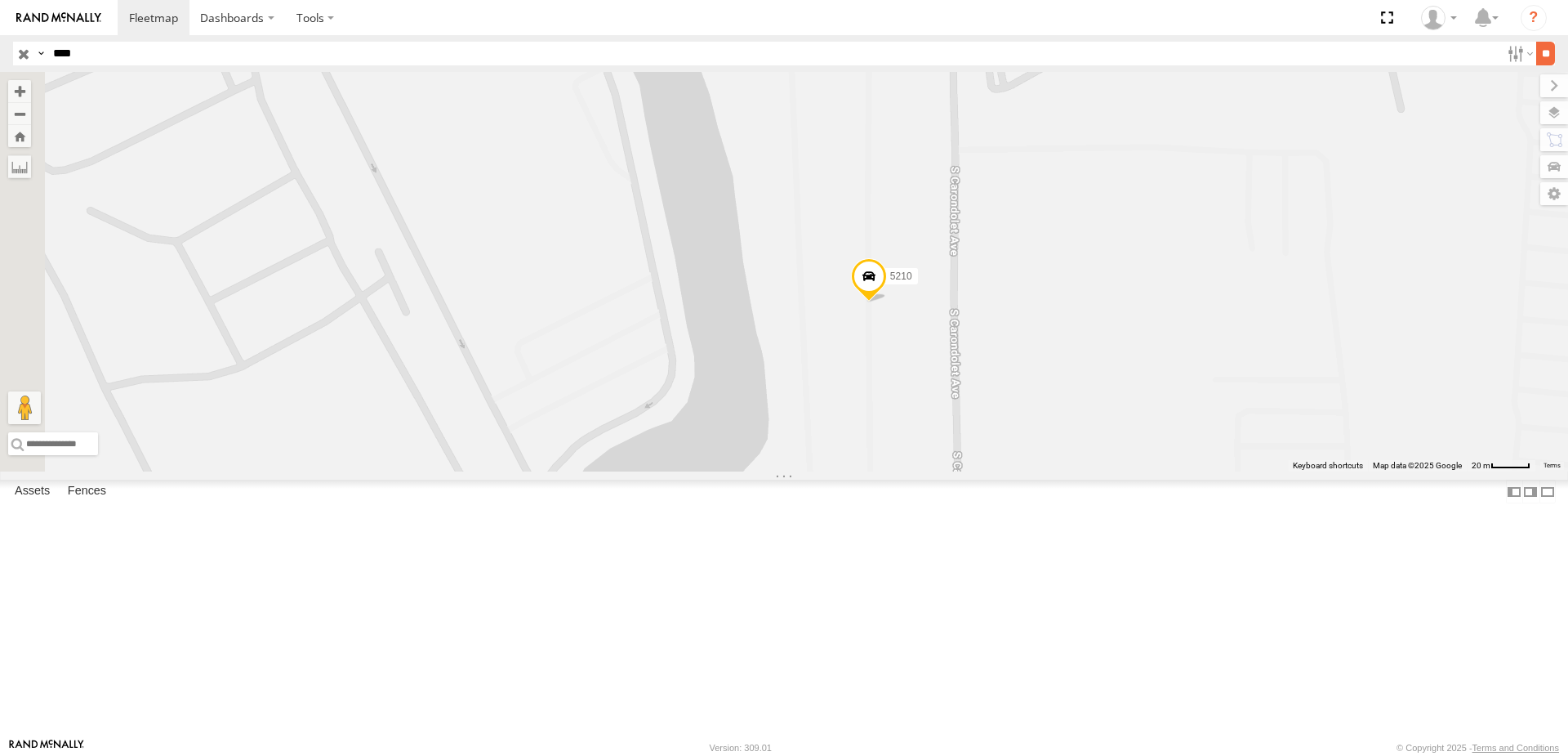
click at [1544, 55] on input "**" at bounding box center [1546, 54] width 19 height 24
click at [1543, 53] on input "**" at bounding box center [1546, 54] width 19 height 24
click at [1519, 55] on label at bounding box center [1518, 54] width 35 height 24
click at [1547, 52] on input "**" at bounding box center [1546, 54] width 19 height 24
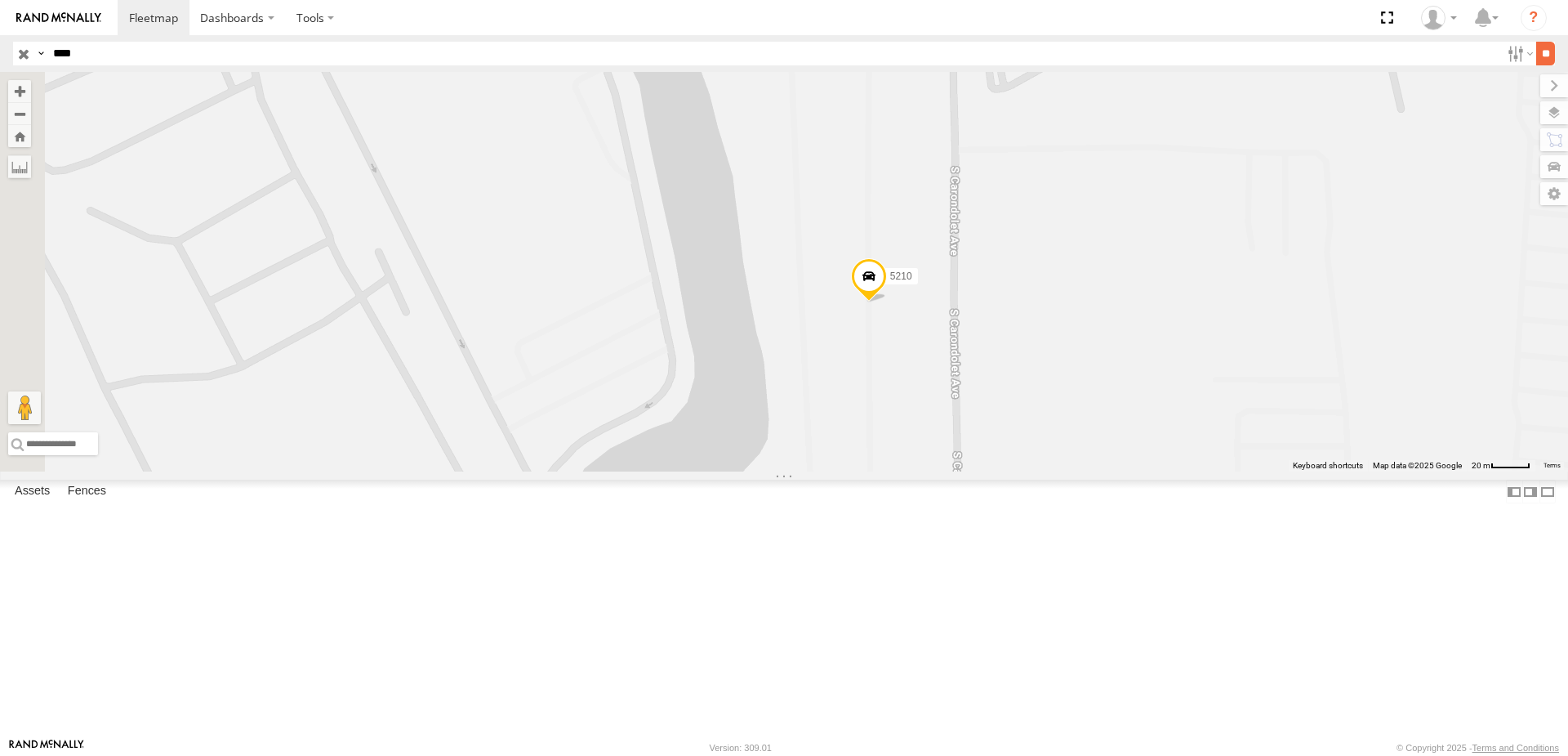
click at [1552, 56] on input "**" at bounding box center [1546, 54] width 19 height 24
click at [1302, 256] on div "5210" at bounding box center [784, 272] width 1568 height 399
click at [1502, 187] on label at bounding box center [1535, 194] width 65 height 23
click at [1508, 116] on label at bounding box center [1538, 112] width 60 height 23
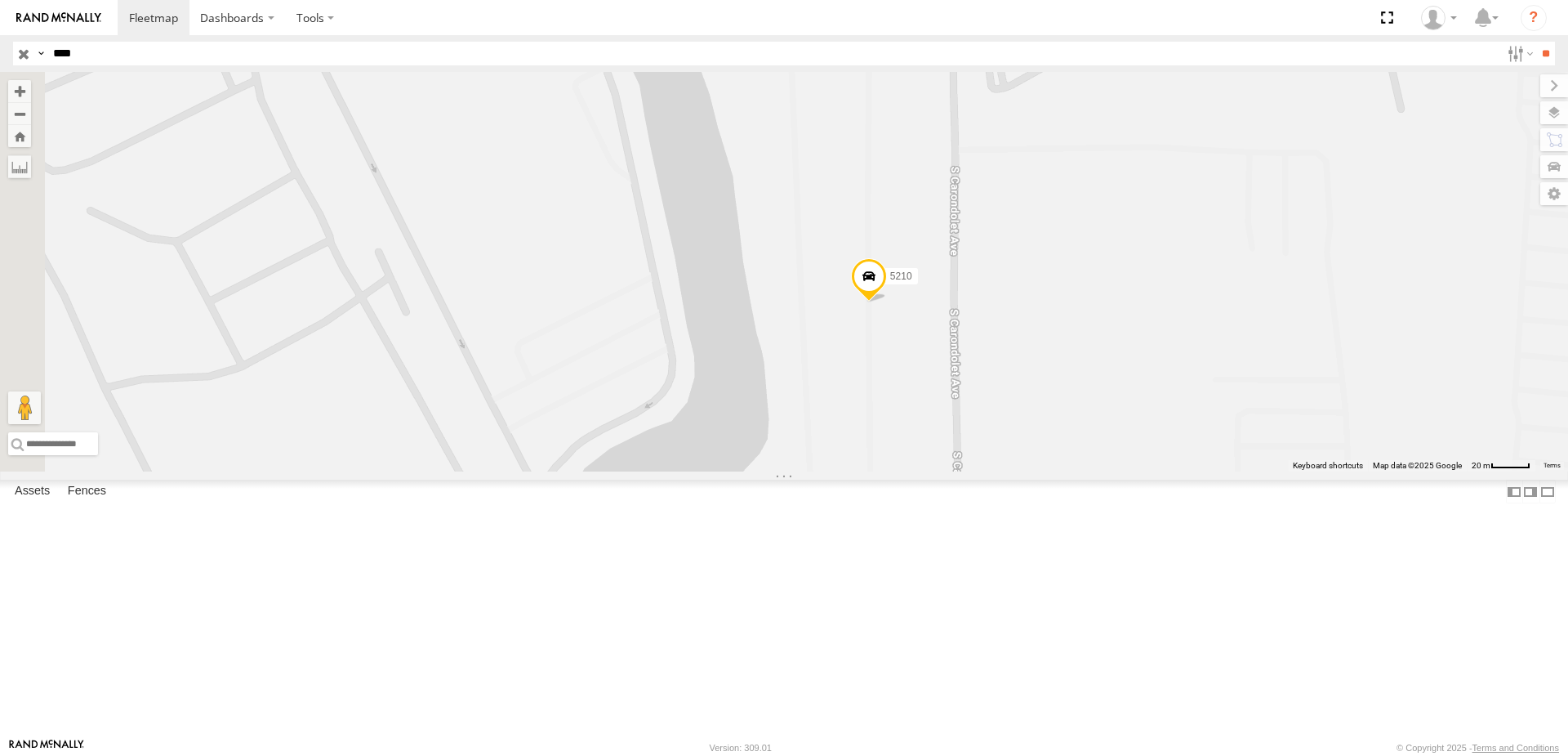
click at [0, 0] on span "Basemaps" at bounding box center [0, 0] width 0 height 0
click at [0, 0] on span "Satellite + Roadmap" at bounding box center [0, 0] width 0 height 0
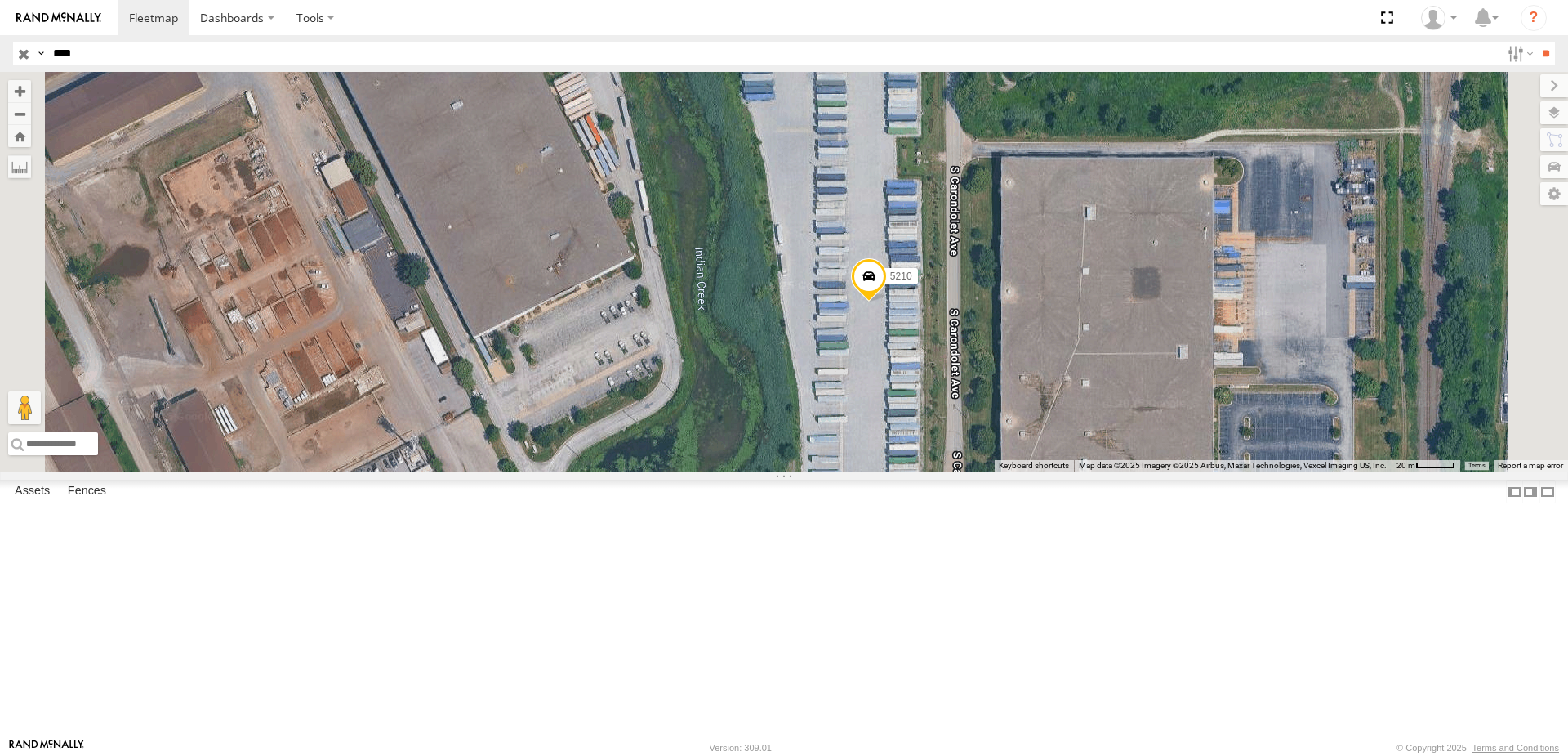
click at [1304, 218] on div "5210" at bounding box center [784, 272] width 1568 height 399
